Goal: Information Seeking & Learning: Learn about a topic

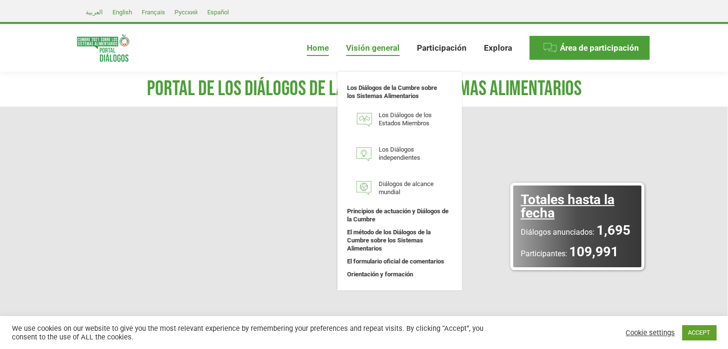
click at [369, 48] on span "Visión general" at bounding box center [373, 48] width 54 height 10
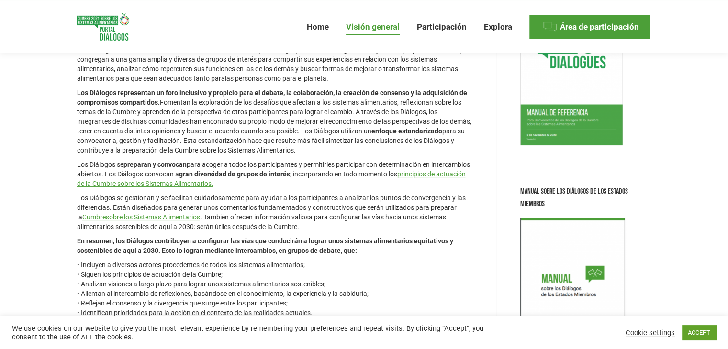
scroll to position [122, 0]
